Goal: Navigation & Orientation: Find specific page/section

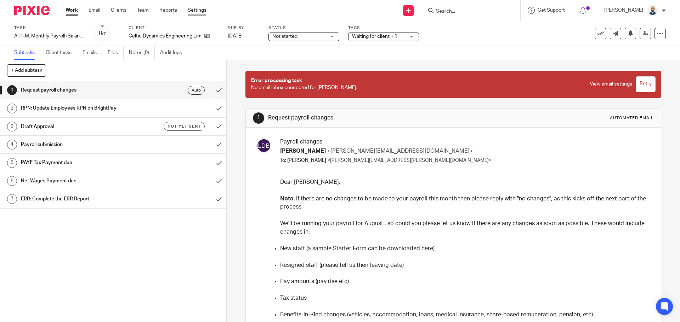
click at [189, 8] on link "Settings" at bounding box center [197, 10] width 19 height 7
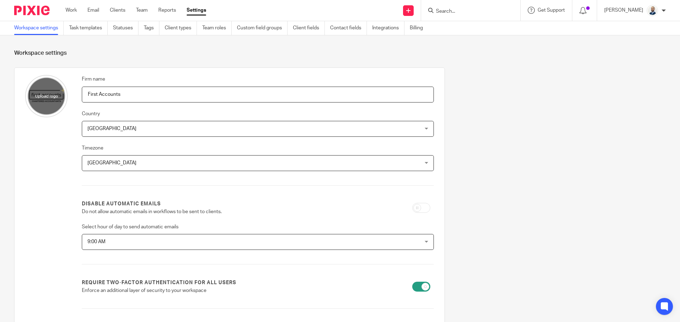
click at [643, 15] on div "[PERSON_NAME]" at bounding box center [635, 10] width 62 height 11
click at [119, 10] on link "Clients" at bounding box center [118, 10] width 16 height 7
